Goal: Information Seeking & Learning: Learn about a topic

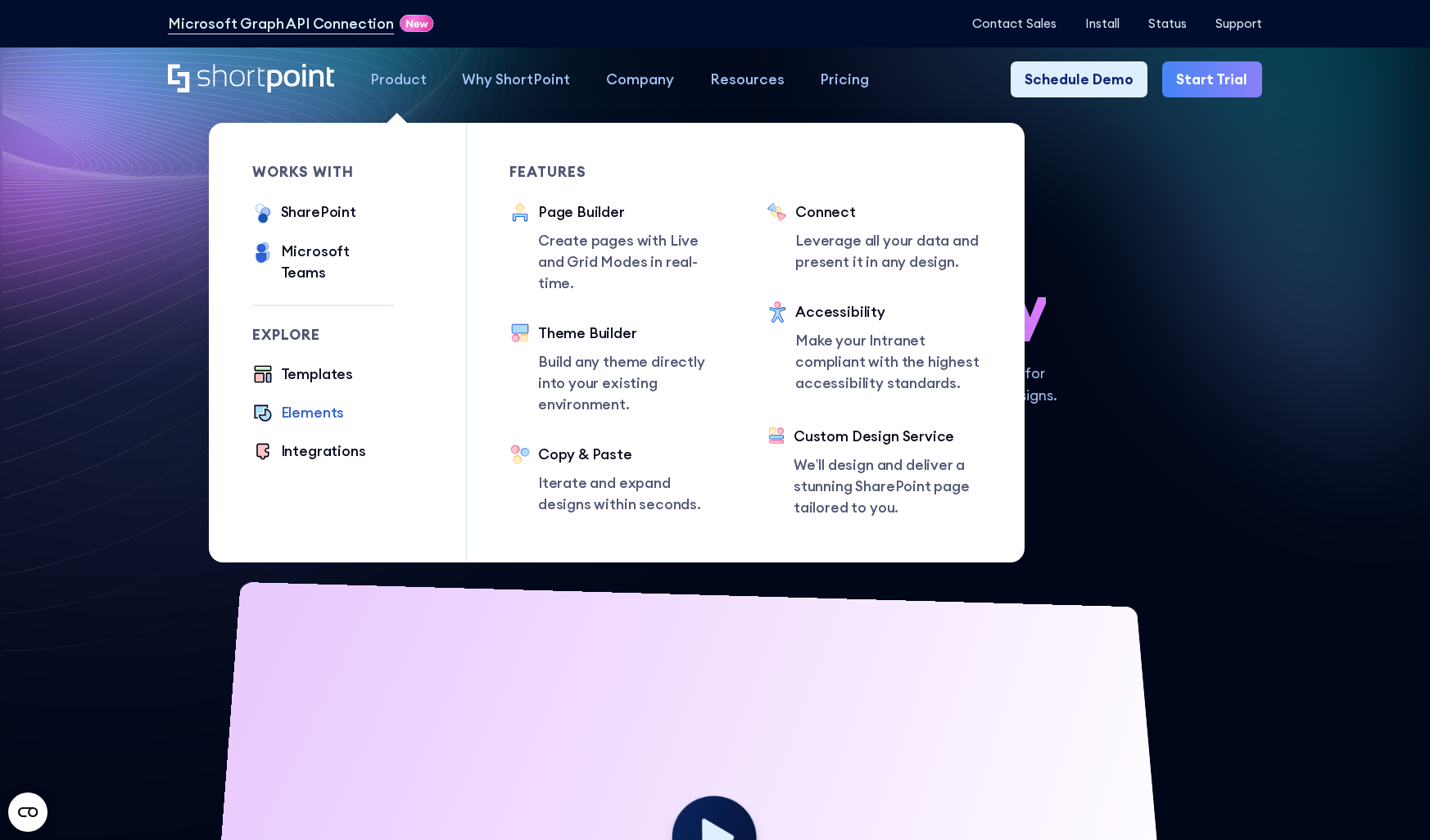
click at [287, 402] on div "Elements" at bounding box center [313, 412] width 64 height 21
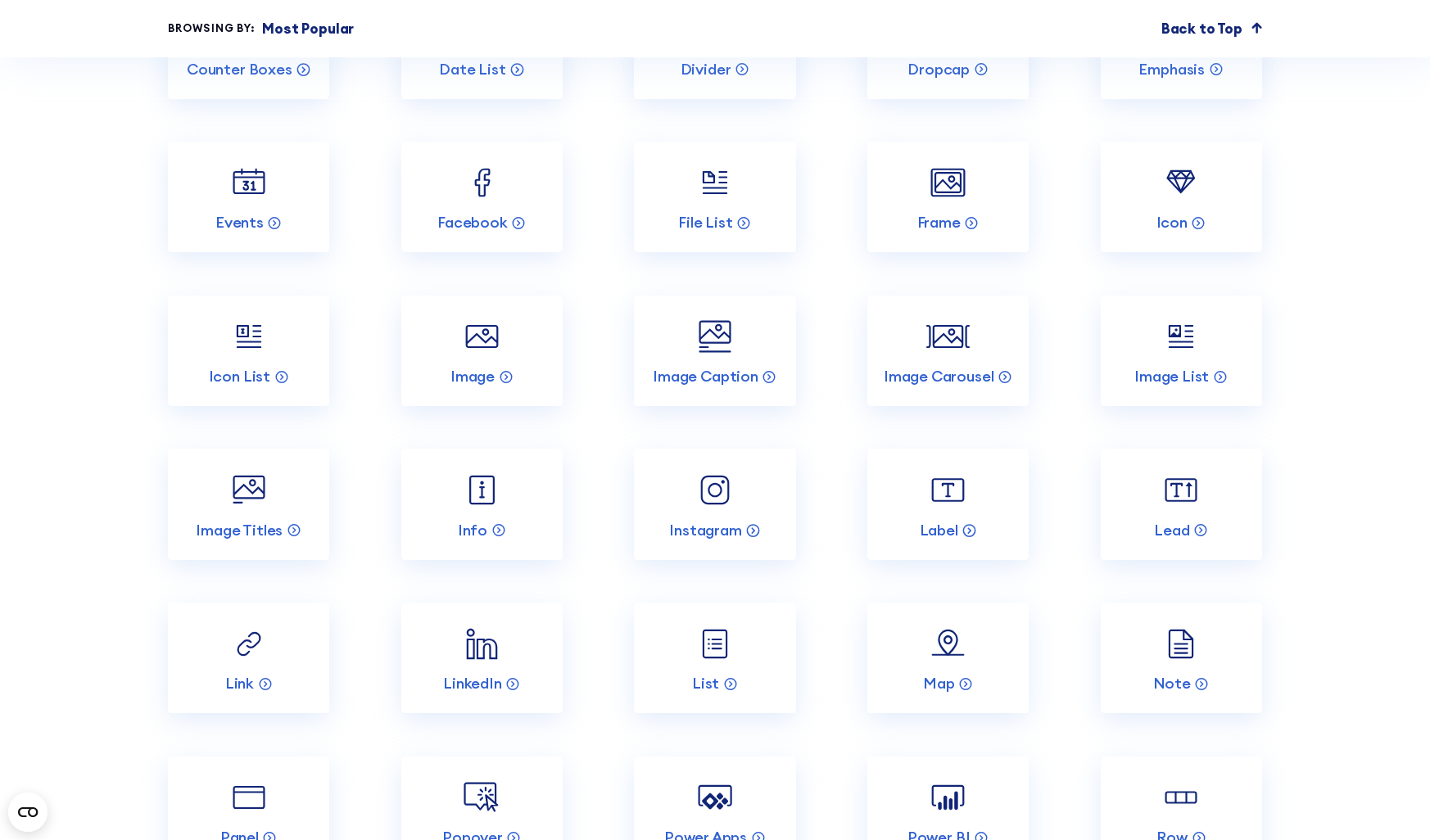
scroll to position [2310, 0]
click at [474, 486] on img at bounding box center [481, 488] width 43 height 43
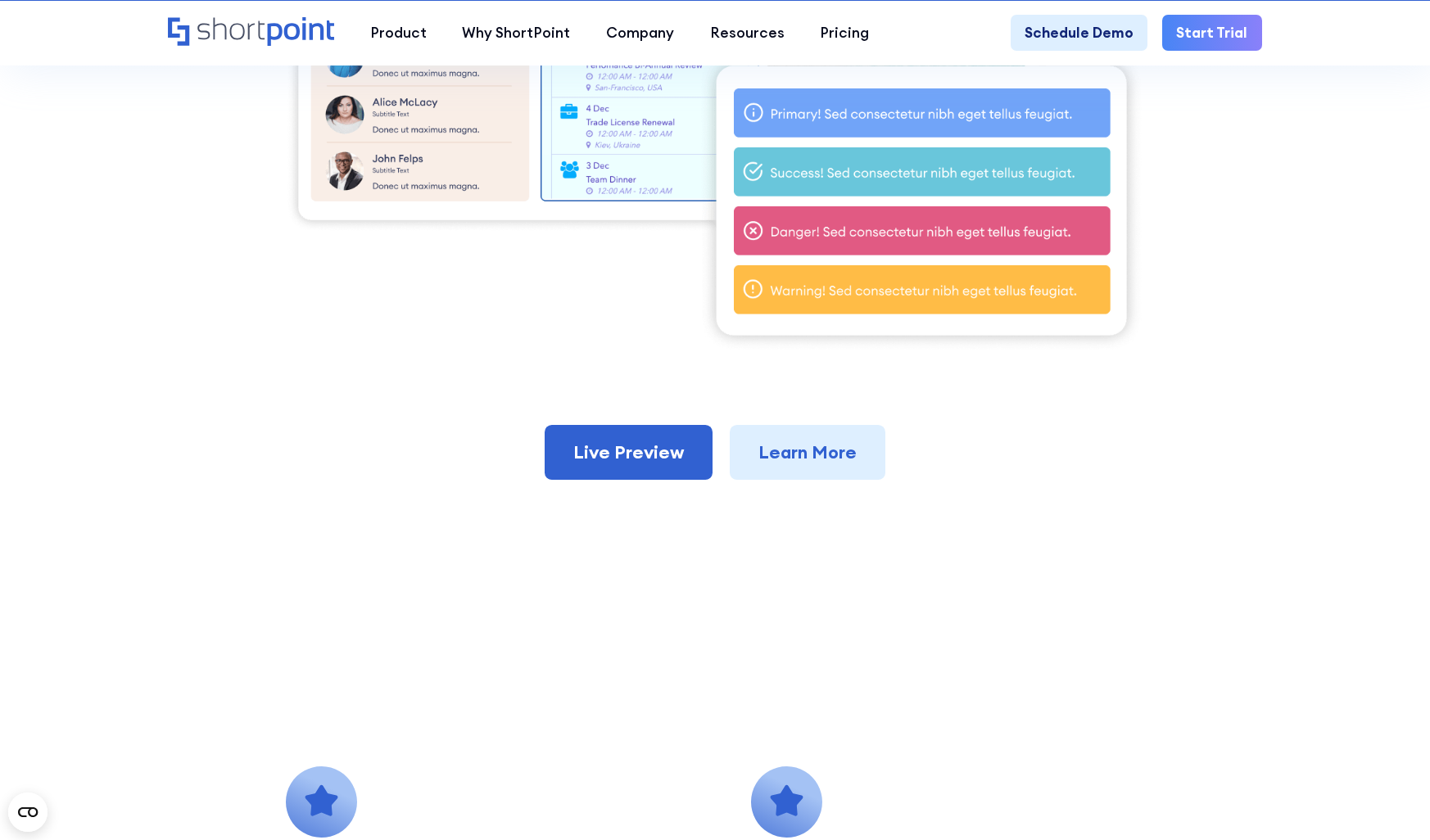
scroll to position [785, 0]
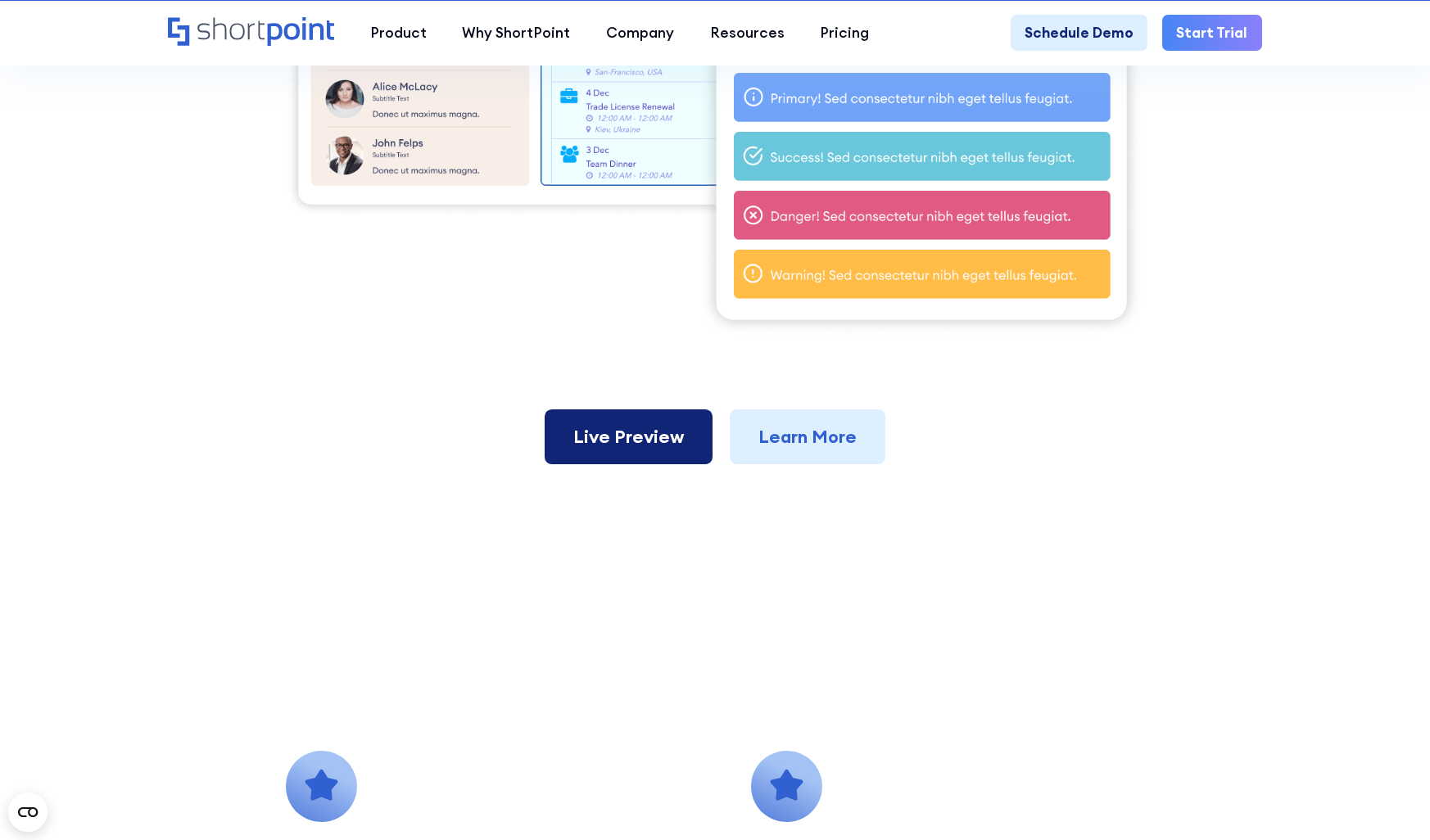
click at [603, 425] on link "Live Preview" at bounding box center [628, 437] width 168 height 56
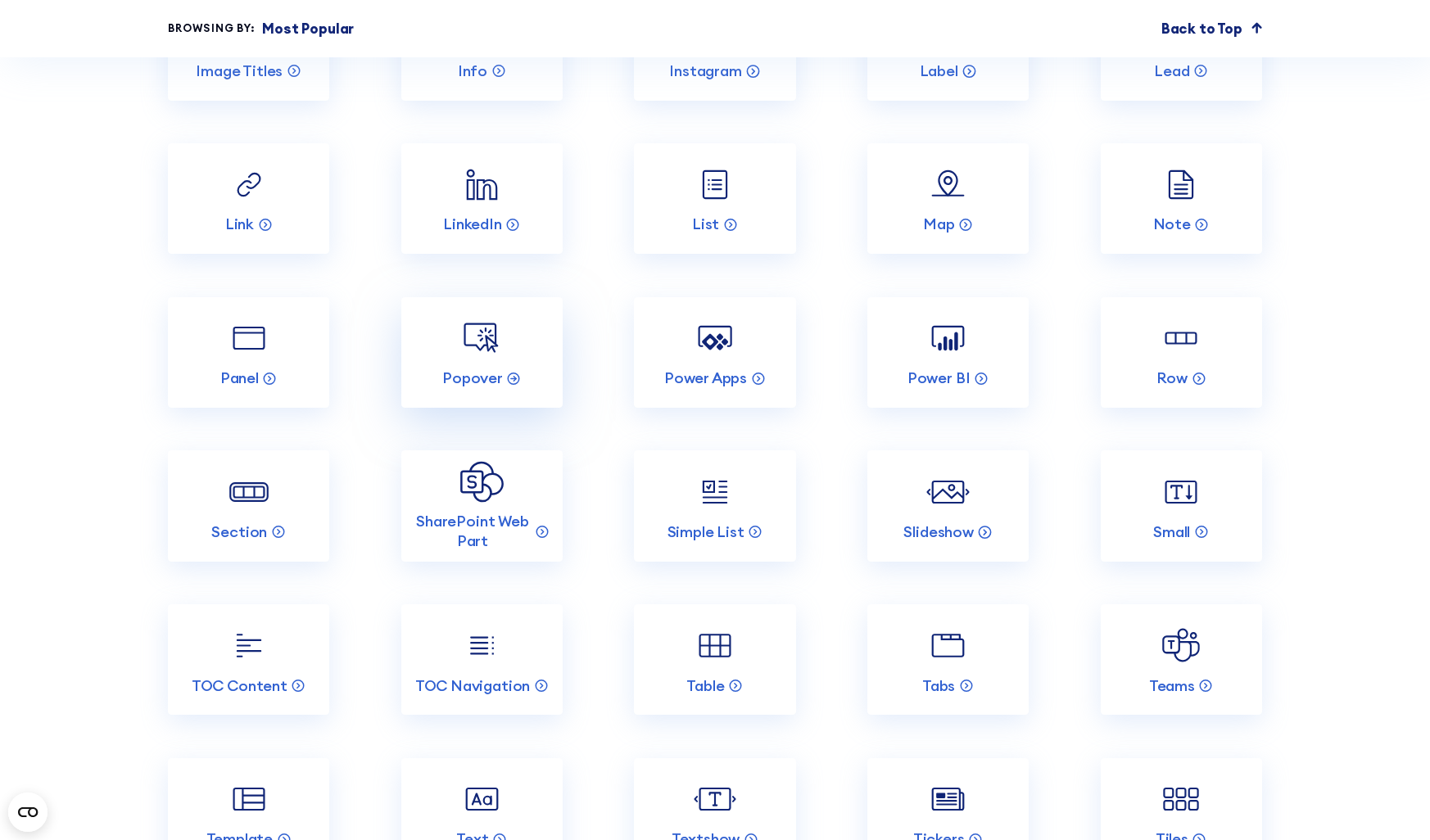
scroll to position [2738, 0]
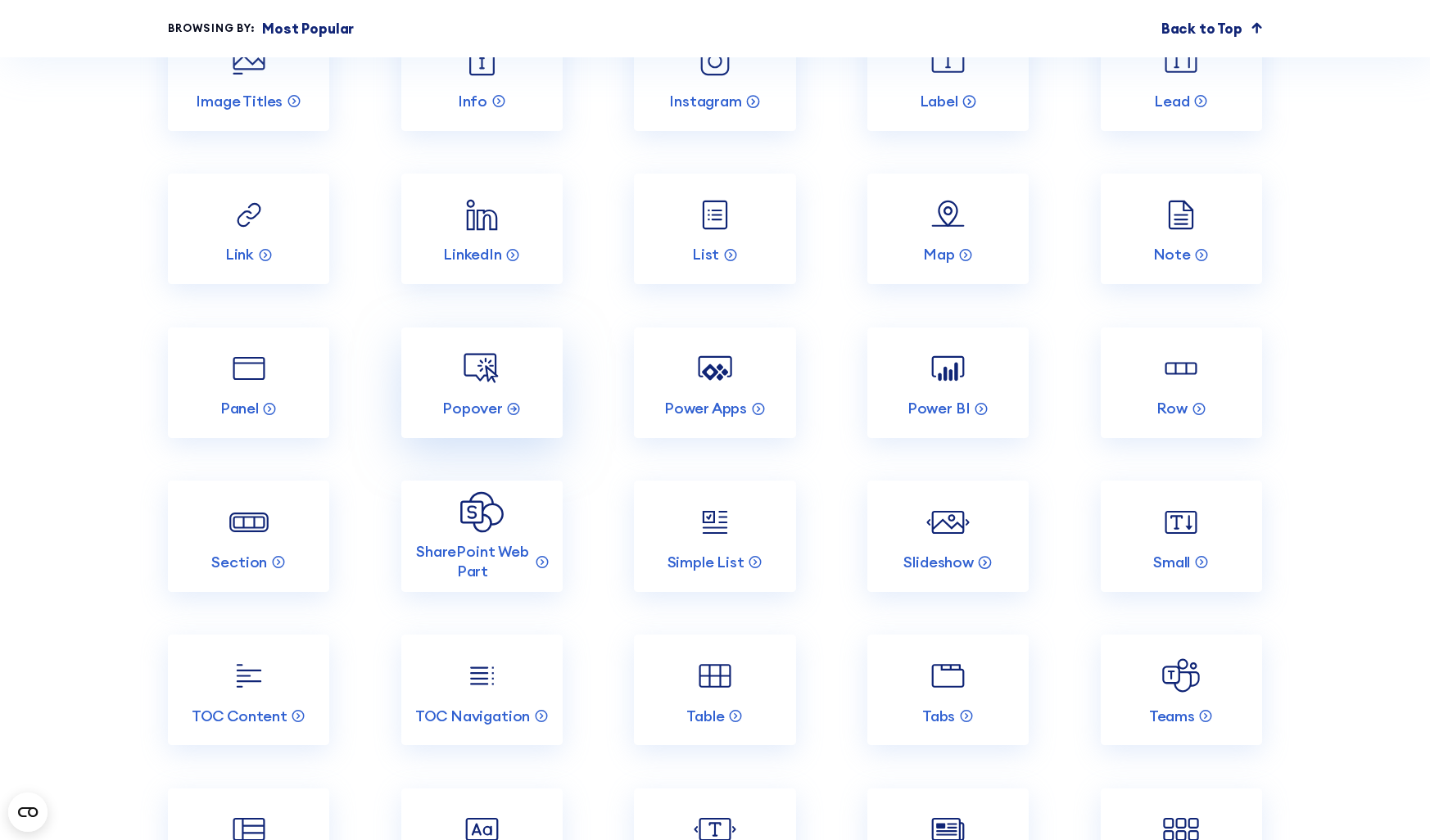
click at [485, 389] on img at bounding box center [481, 368] width 43 height 43
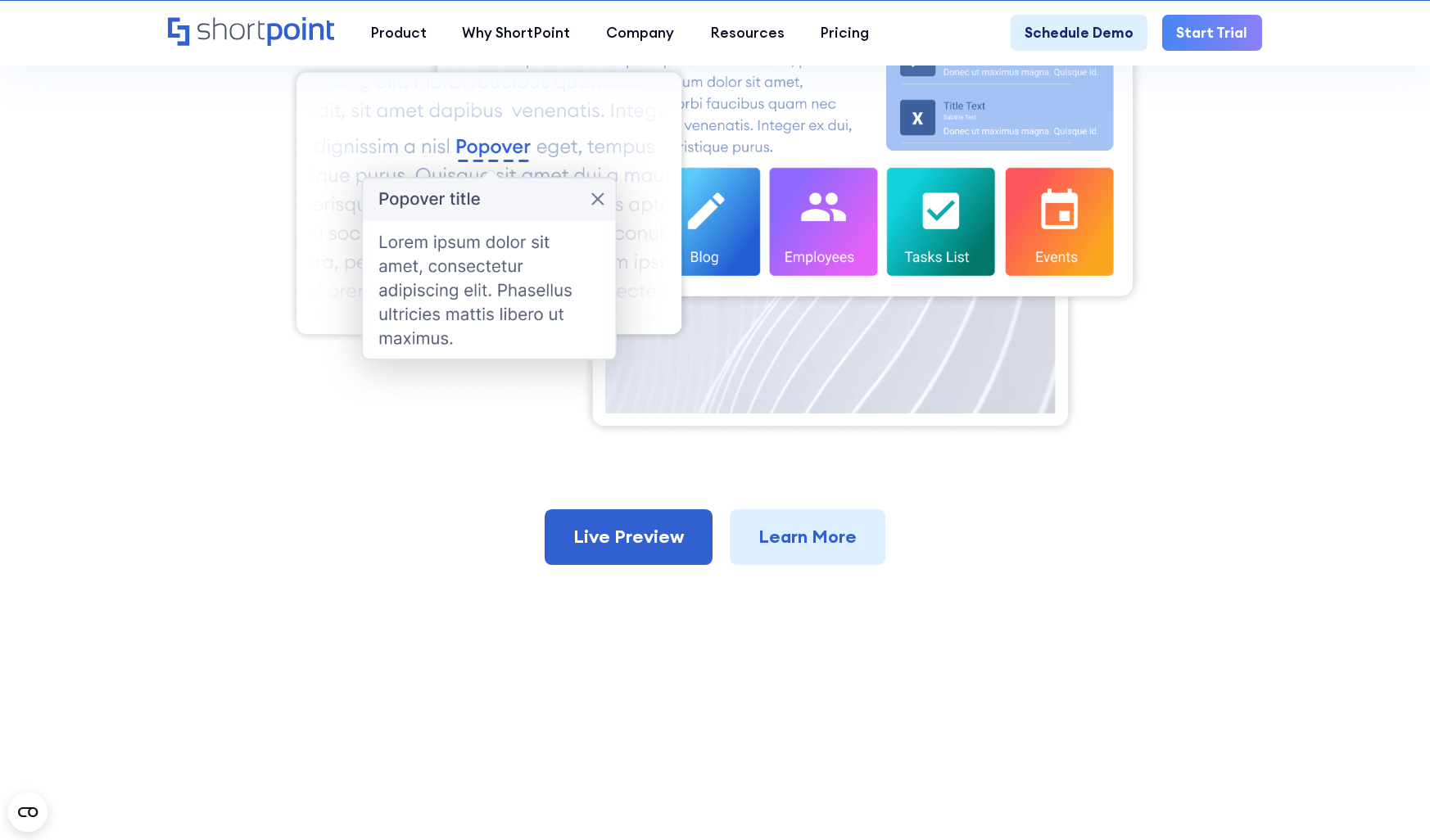
scroll to position [760, 0]
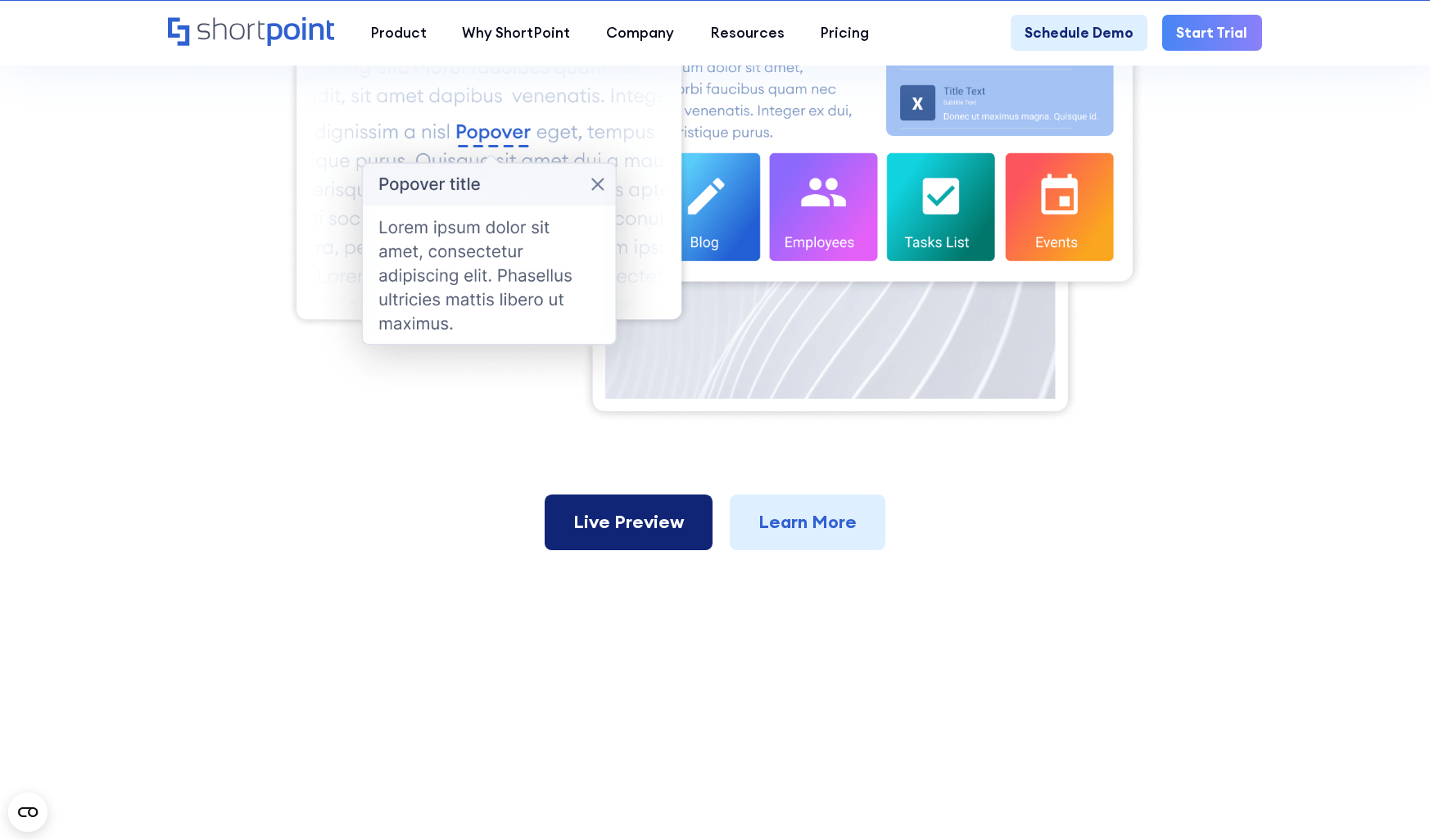
click at [611, 534] on link "Live Preview" at bounding box center [628, 522] width 168 height 56
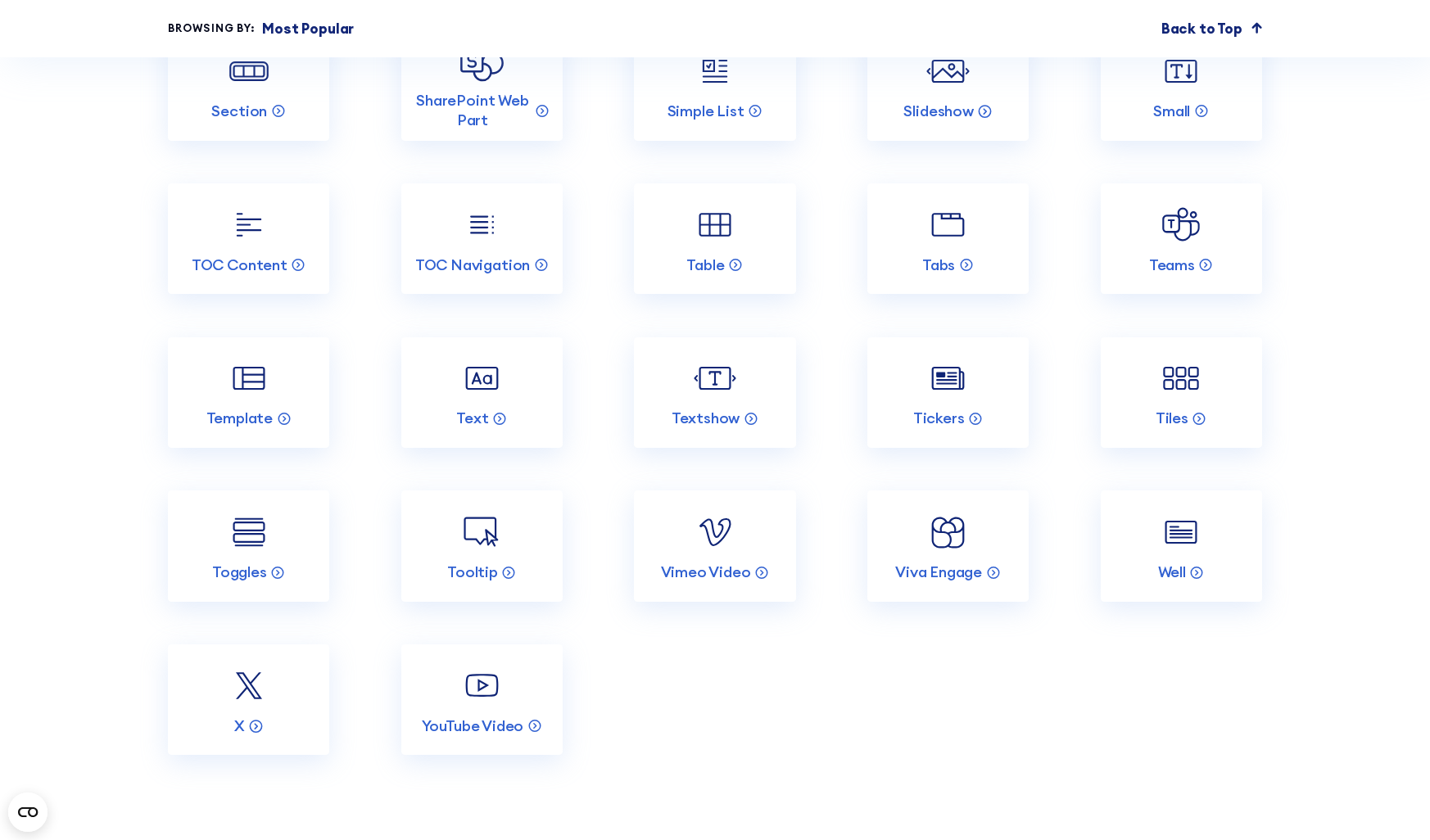
scroll to position [3194, 0]
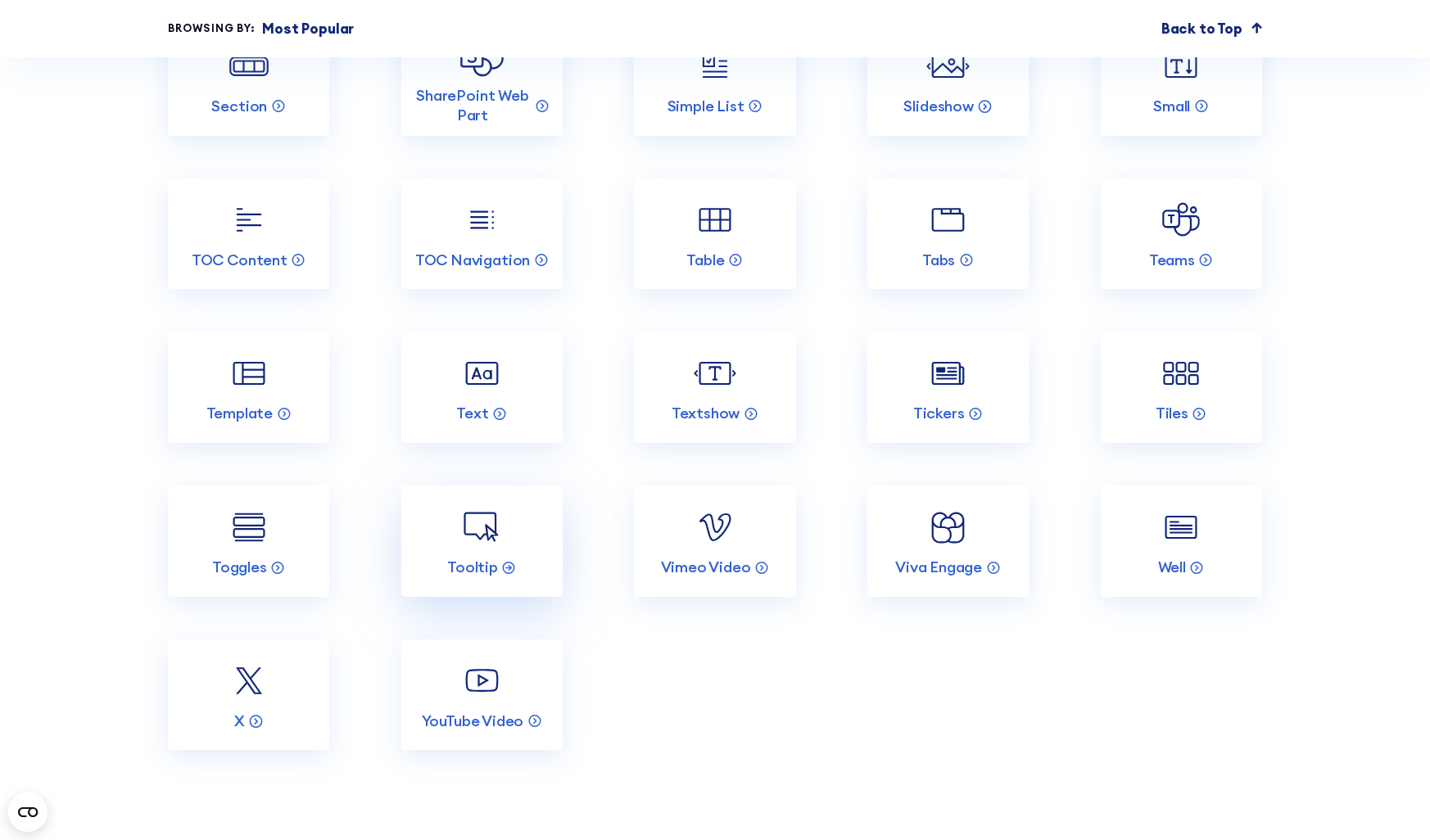
click at [484, 524] on img at bounding box center [481, 527] width 43 height 43
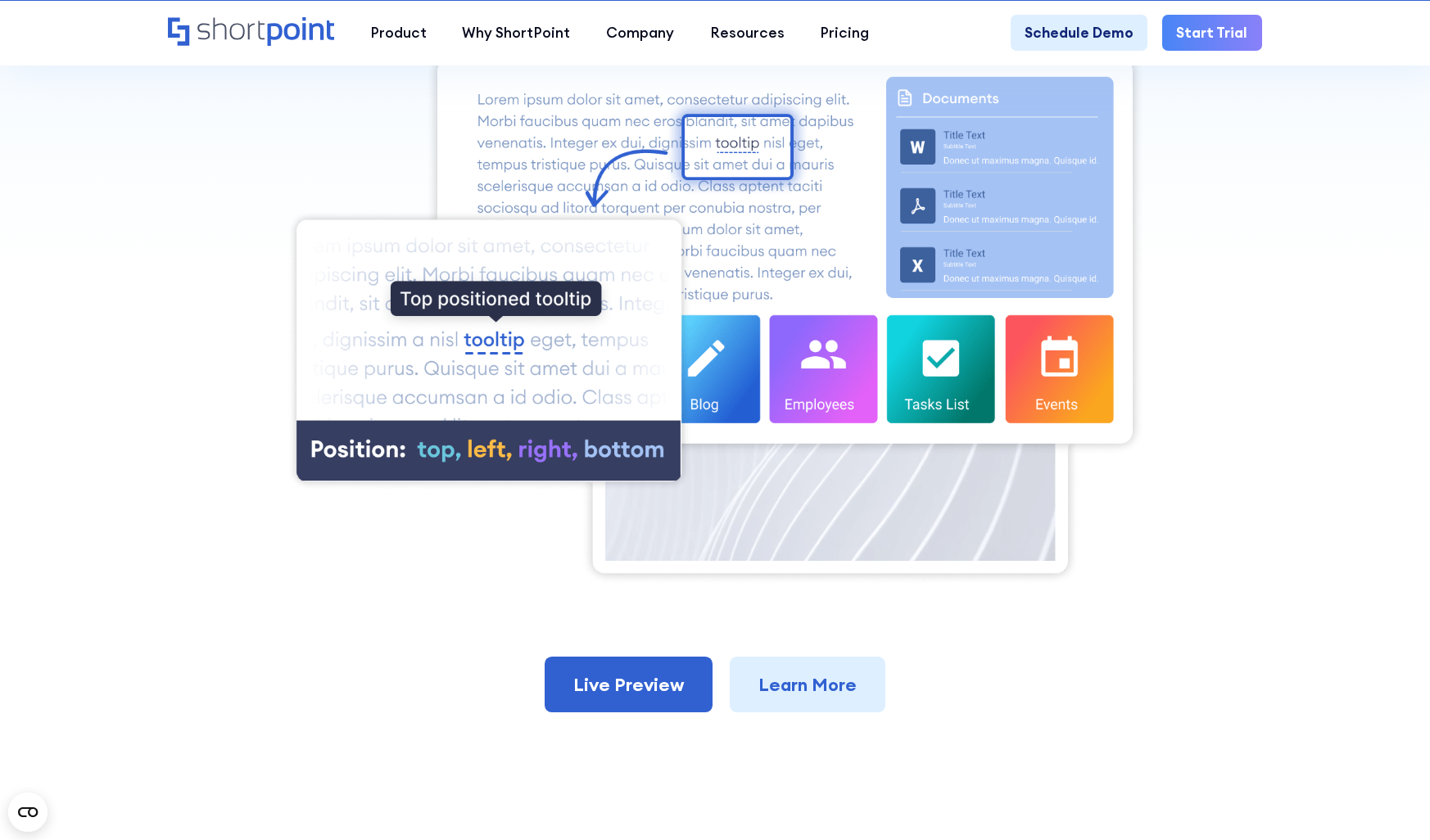
scroll to position [624, 0]
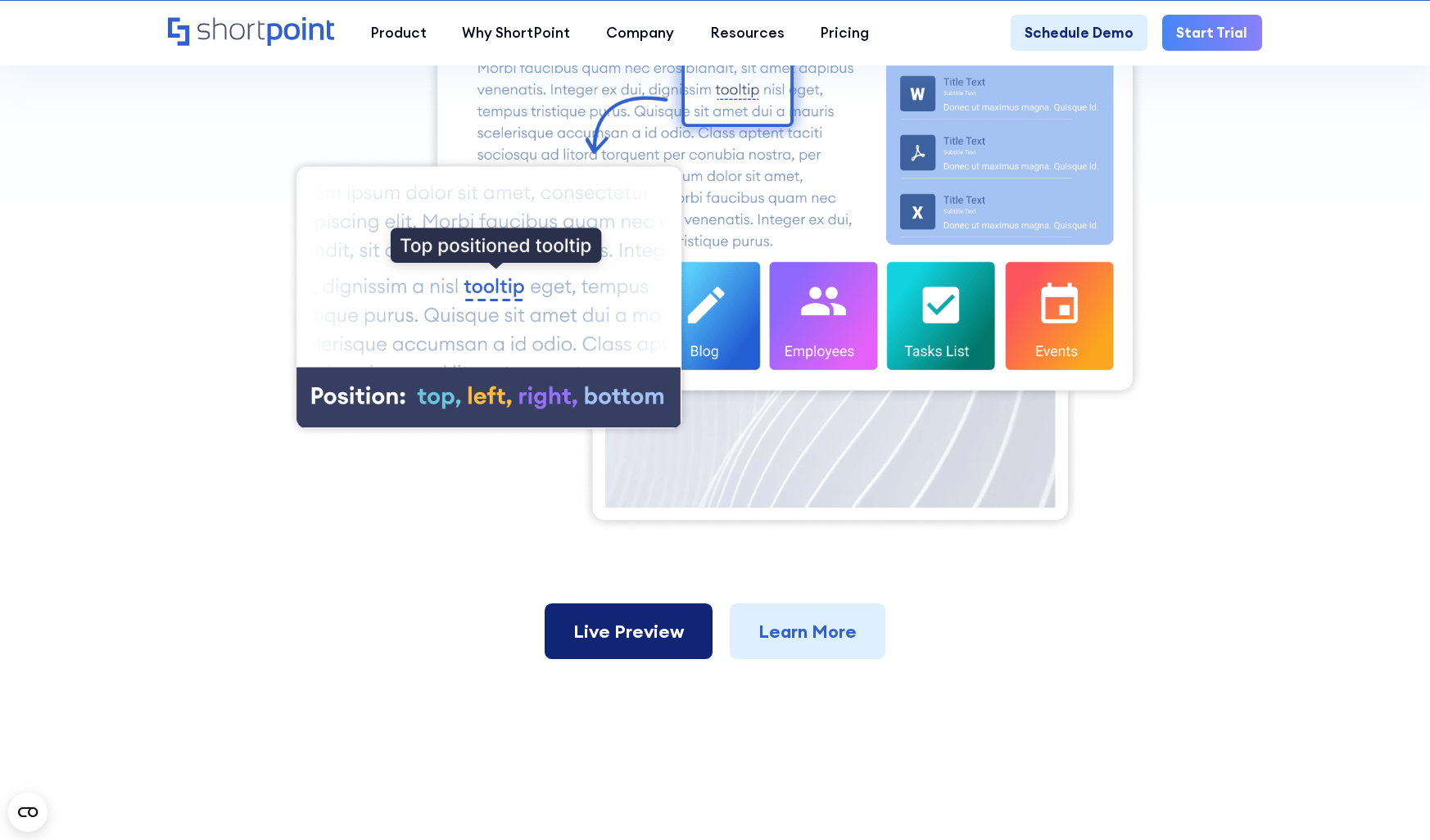
click at [614, 630] on link "Live Preview" at bounding box center [628, 631] width 168 height 56
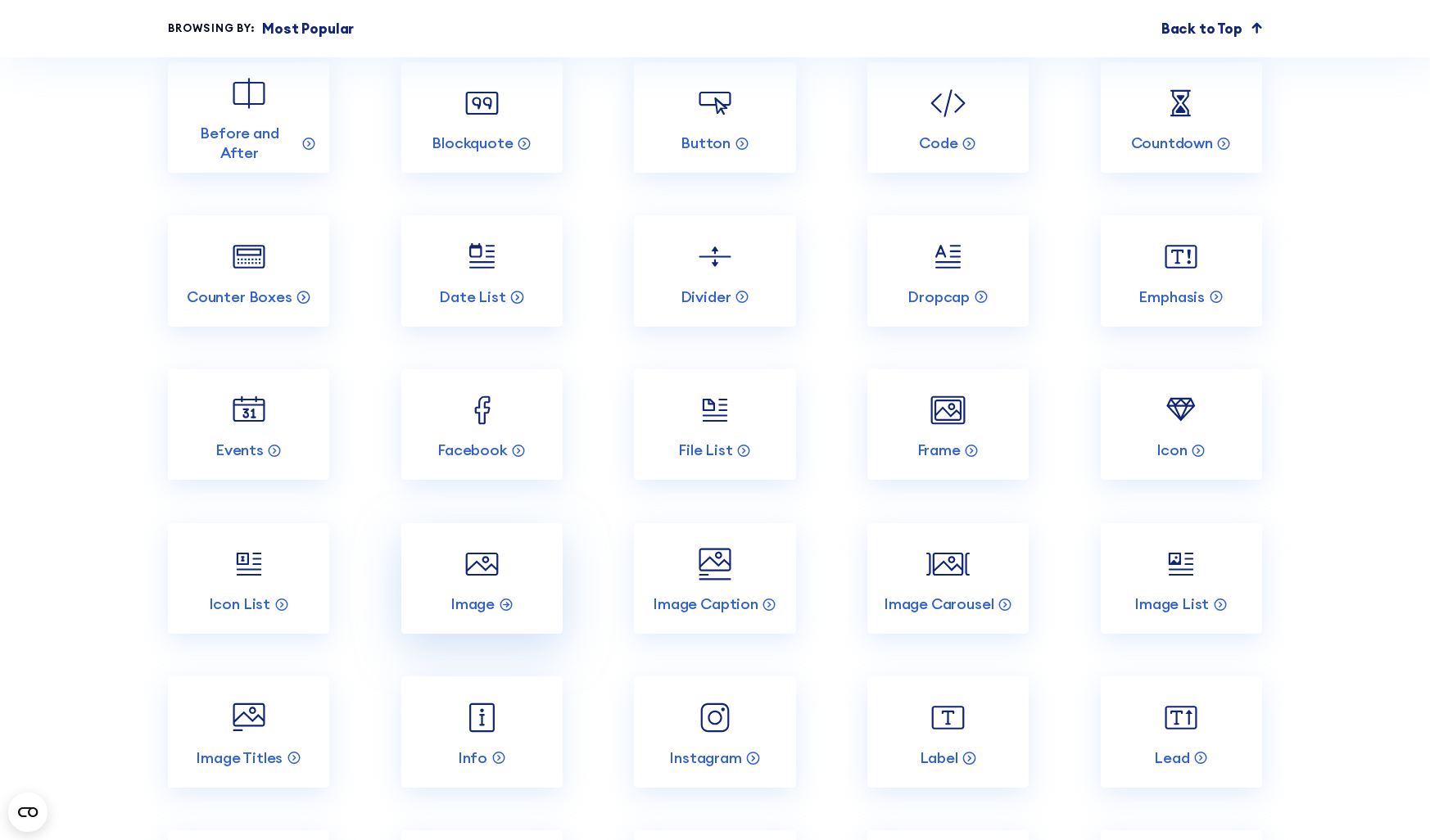
scroll to position [2089, 0]
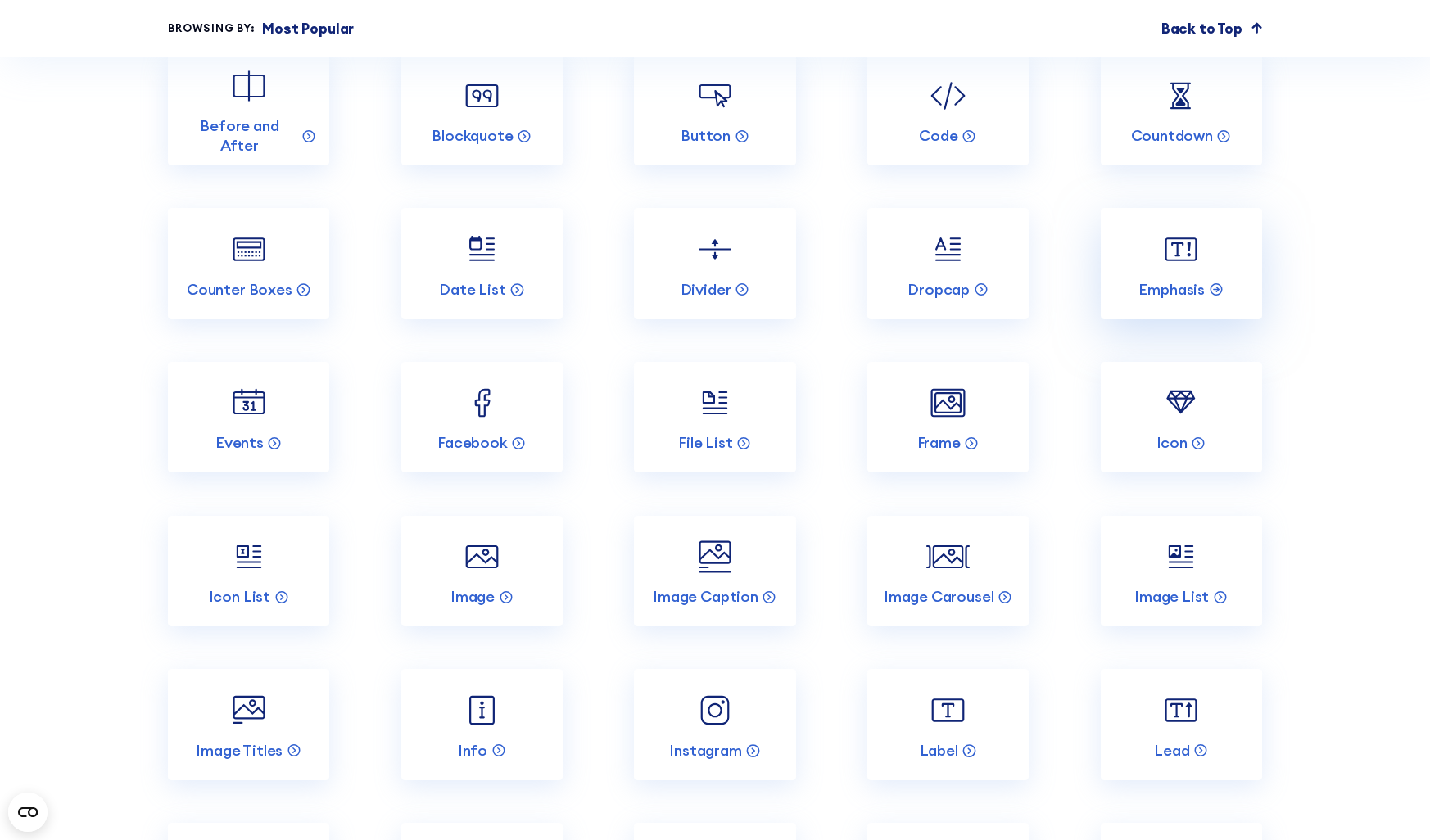
click at [1186, 270] on link "Emphasis" at bounding box center [1181, 263] width 161 height 110
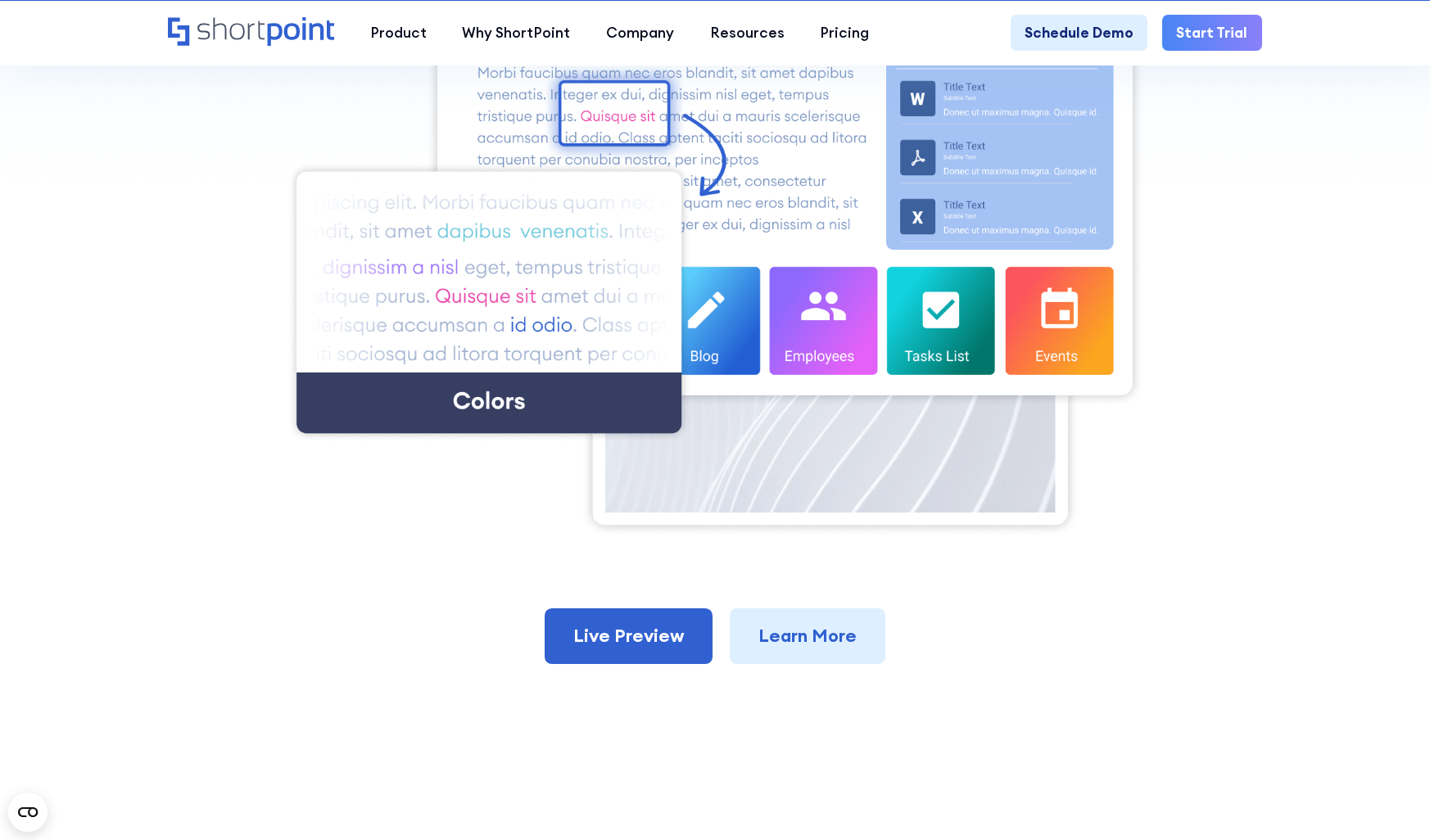
scroll to position [648, 0]
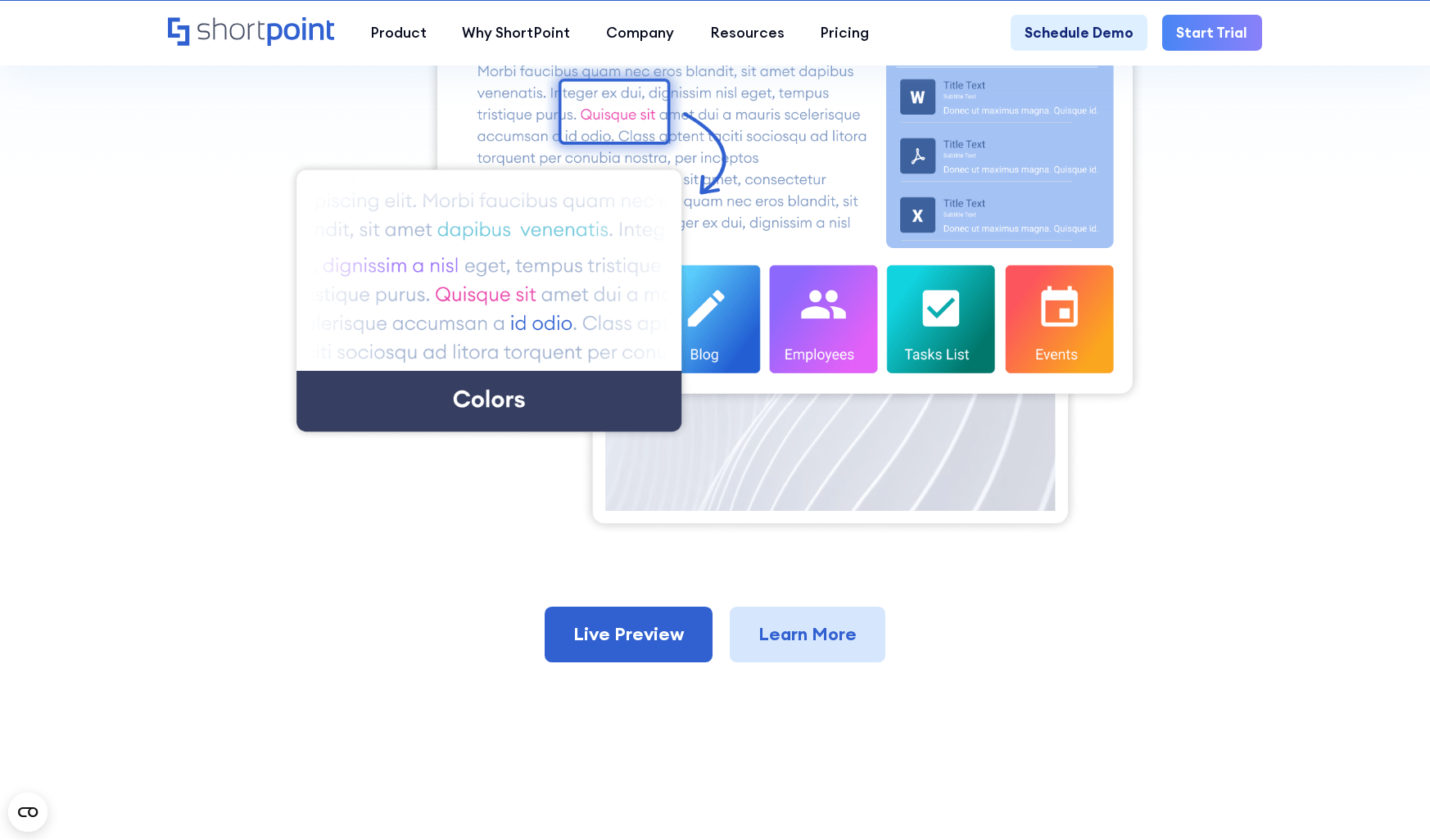
click at [775, 640] on link "Learn More" at bounding box center [807, 634] width 156 height 56
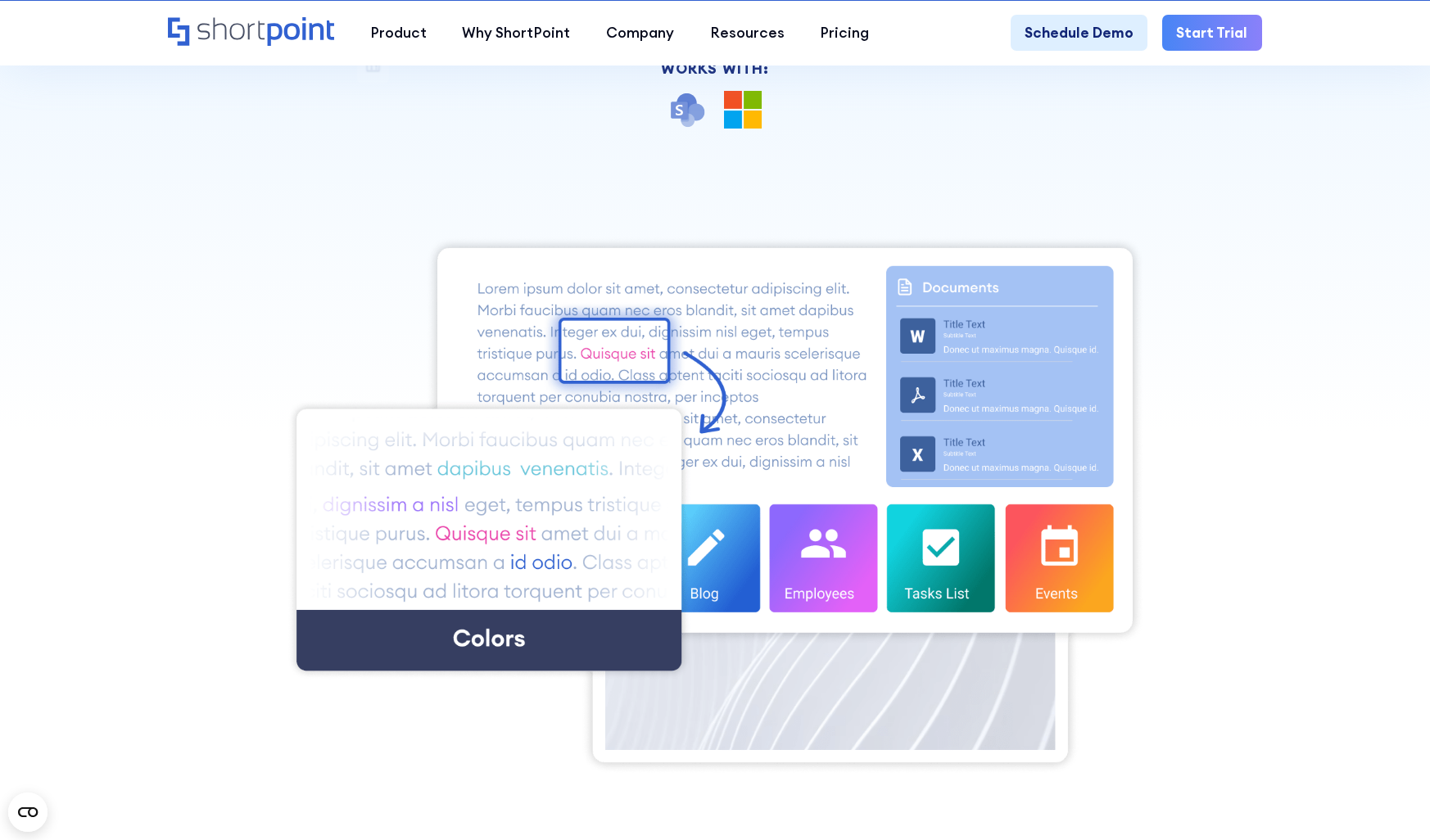
scroll to position [413, 0]
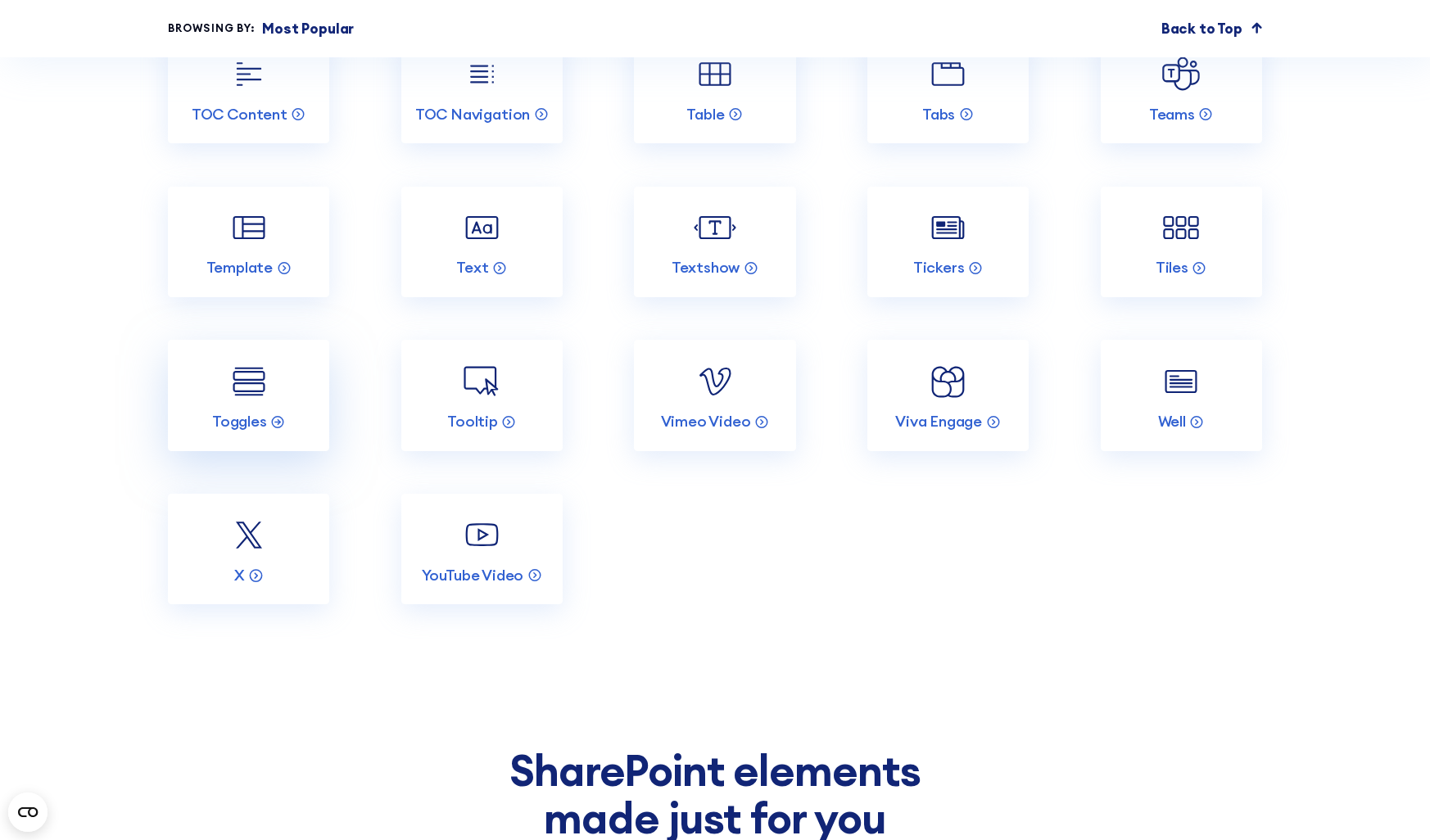
scroll to position [3335, 0]
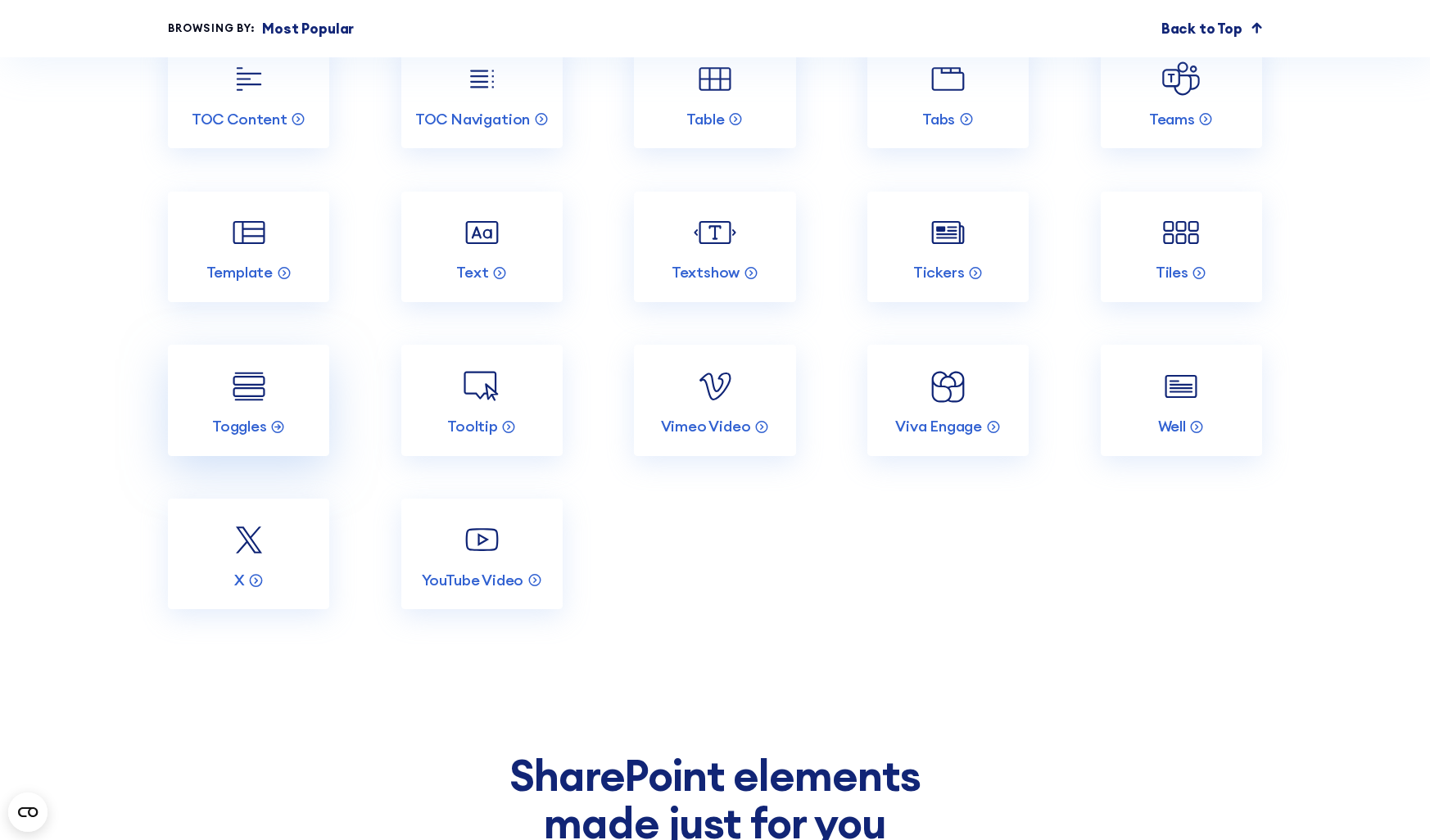
click at [246, 382] on img at bounding box center [249, 387] width 43 height 43
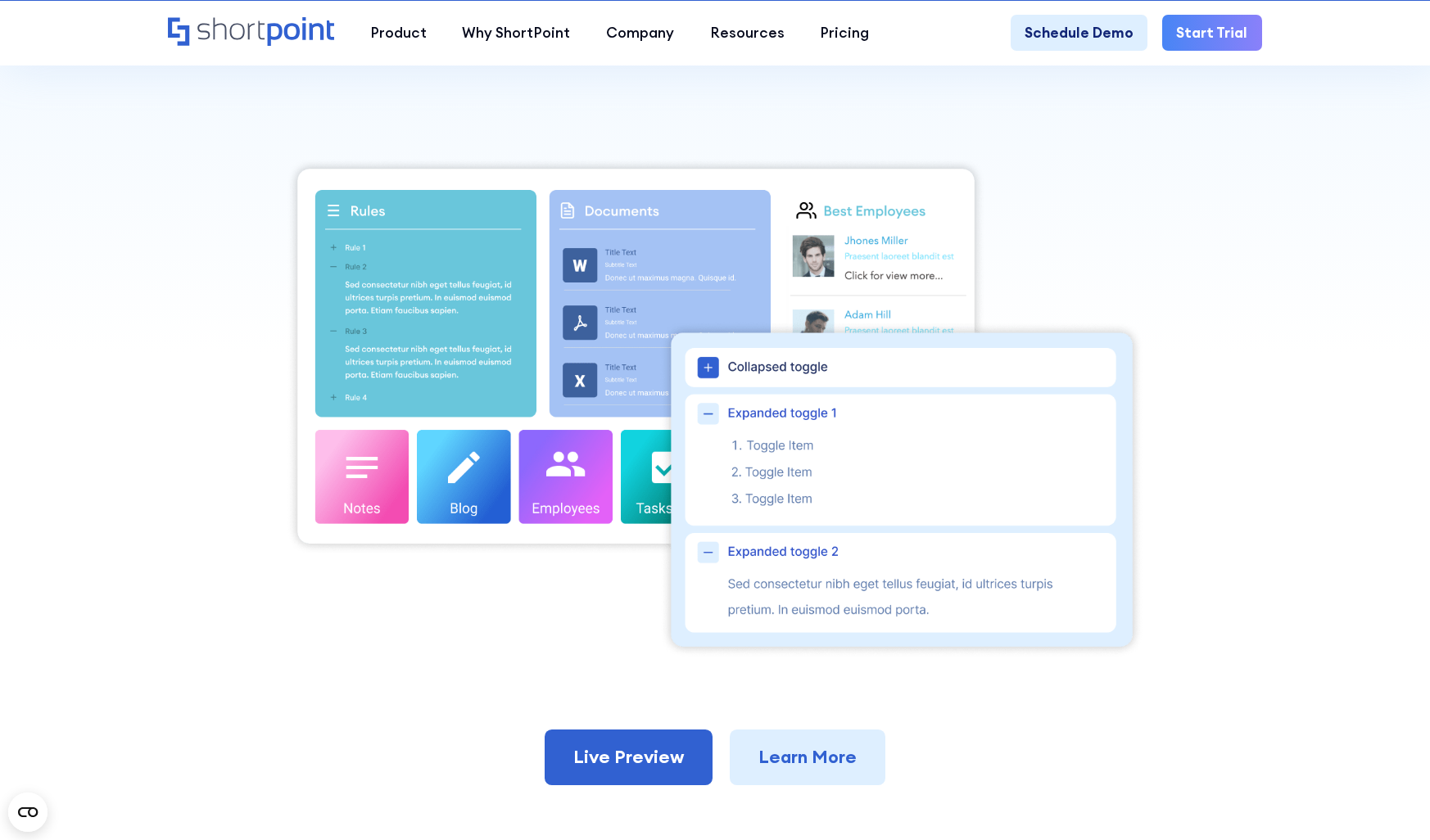
scroll to position [483, 0]
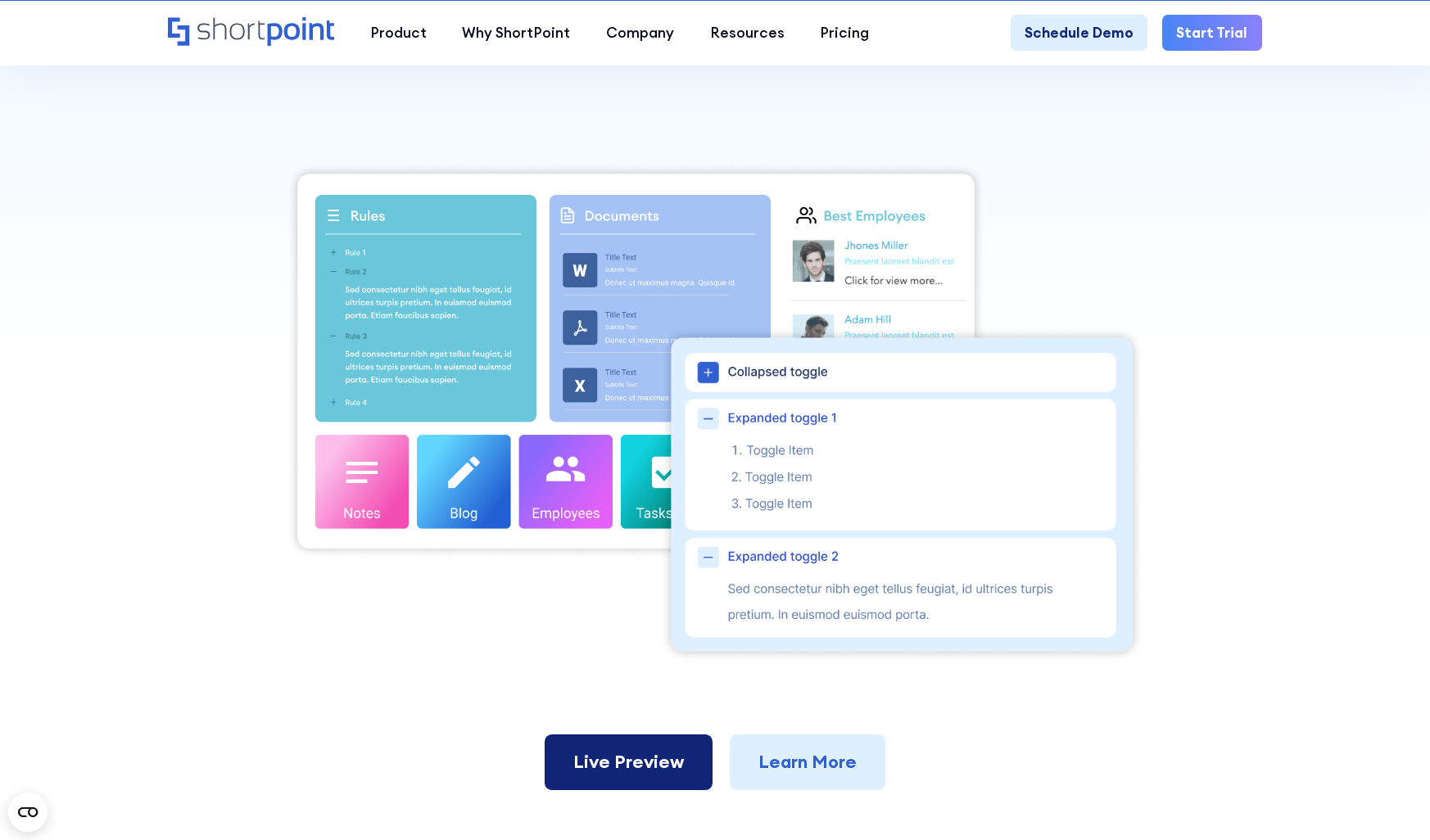
click at [623, 773] on link "Live Preview" at bounding box center [628, 762] width 168 height 56
click at [631, 769] on link "Live Preview" at bounding box center [628, 762] width 168 height 56
click at [776, 759] on link "Learn More" at bounding box center [807, 762] width 156 height 56
